Goal: Check status

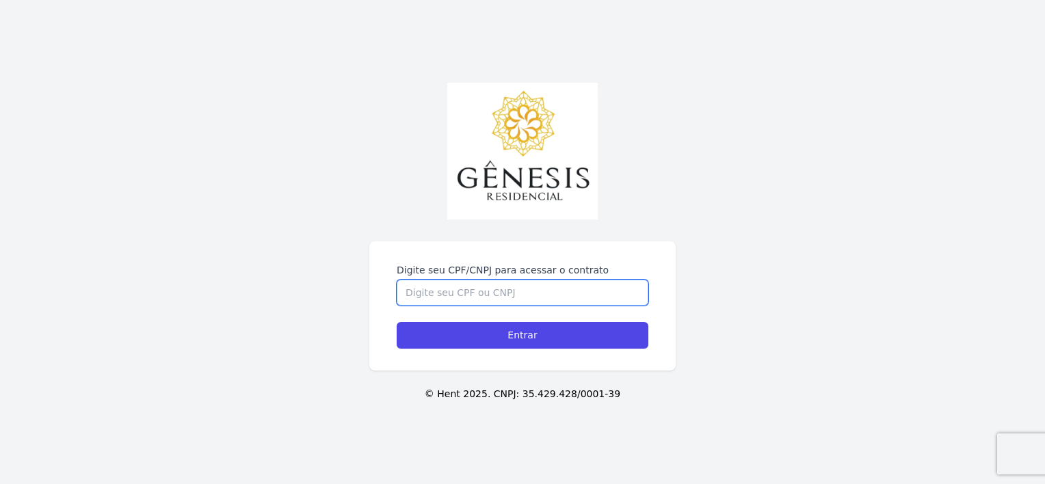
click at [552, 288] on input "Digite seu CPF/CNPJ para acessar o contrato" at bounding box center [523, 293] width 252 height 26
type input "46848042838"
click at [397, 322] on input "Entrar" at bounding box center [523, 335] width 252 height 27
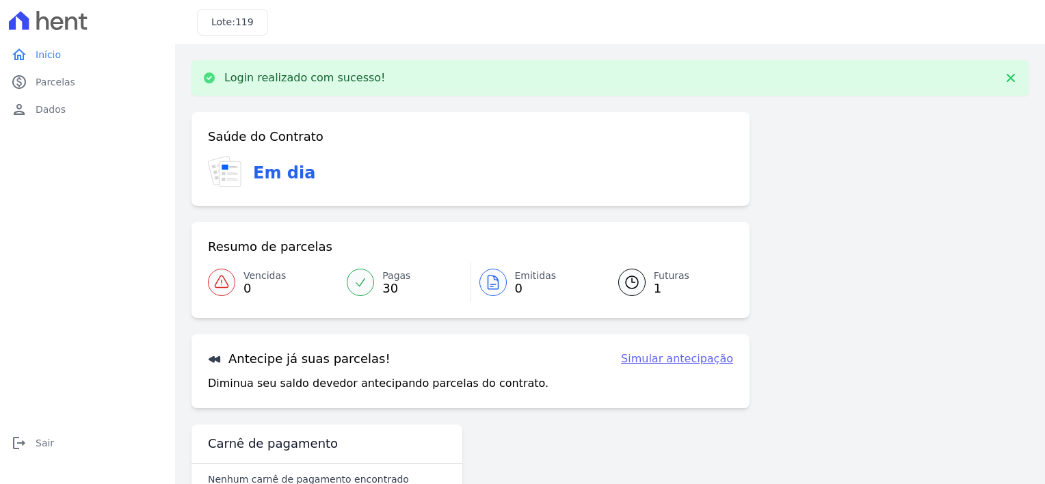
click at [662, 286] on span "1" at bounding box center [672, 288] width 36 height 11
